Goal: Check status: Check status

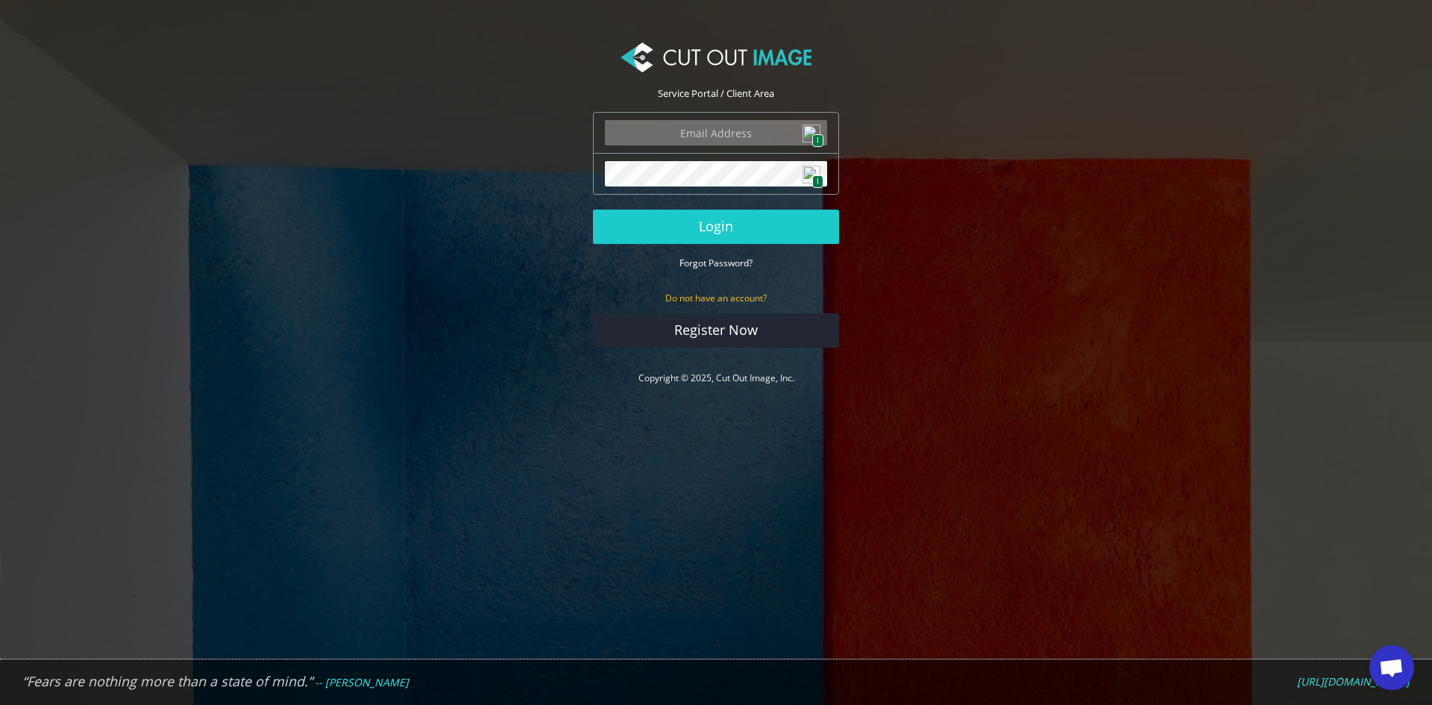
click at [814, 134] on span "1" at bounding box center [817, 140] width 11 height 13
type input "[PERSON_NAME][EMAIL_ADDRESS][DOMAIN_NAME]"
click at [710, 220] on button "Login" at bounding box center [716, 227] width 246 height 34
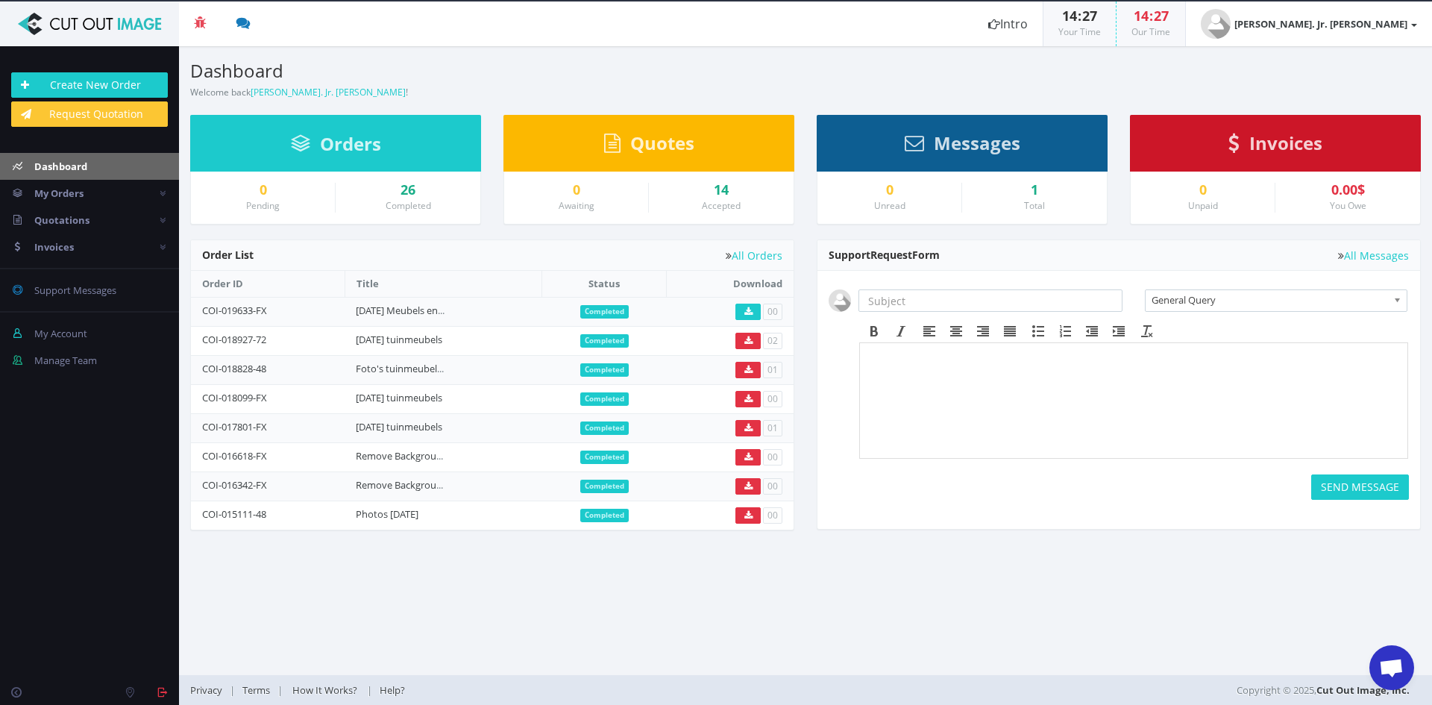
click at [728, 315] on td "00" at bounding box center [730, 311] width 127 height 29
click at [754, 314] on link at bounding box center [747, 311] width 25 height 16
click at [436, 608] on section "Dashboard Welcome back John. Jr. Coppens ! Create New Order Welcome John. Jr. C…" at bounding box center [805, 360] width 1253 height 629
click at [774, 35] on header "Beta 3 You have 0 notifications Order #000148-48 is ready to download 1 minutes…" at bounding box center [716, 23] width 1432 height 45
click at [953, 574] on section "Dashboard Welcome back John. Jr. Coppens ! Create New Order Welcome John. Jr. C…" at bounding box center [805, 360] width 1253 height 629
